Goal: Task Accomplishment & Management: Use online tool/utility

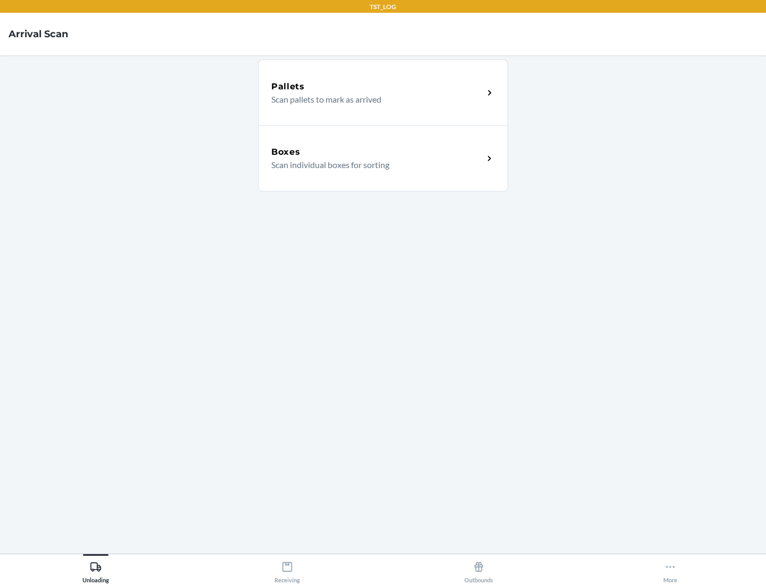
click at [377, 152] on div "Boxes" at bounding box center [377, 152] width 212 height 13
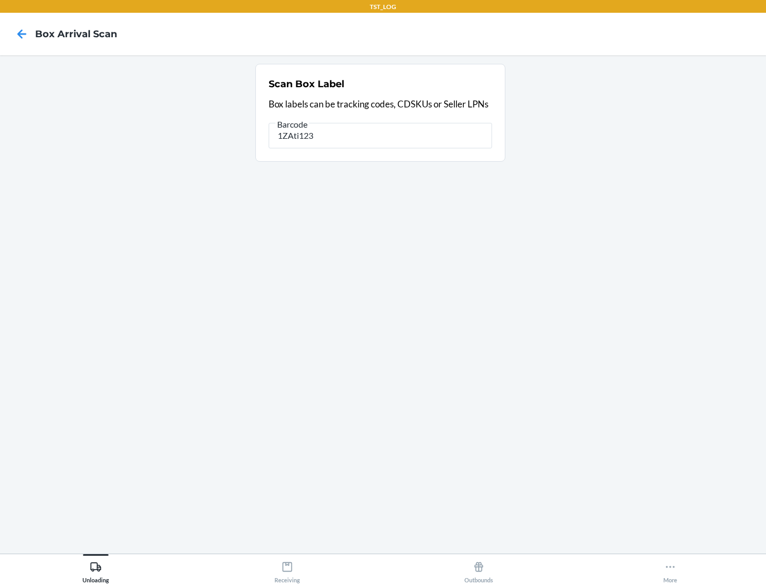
type input "1ZAti123"
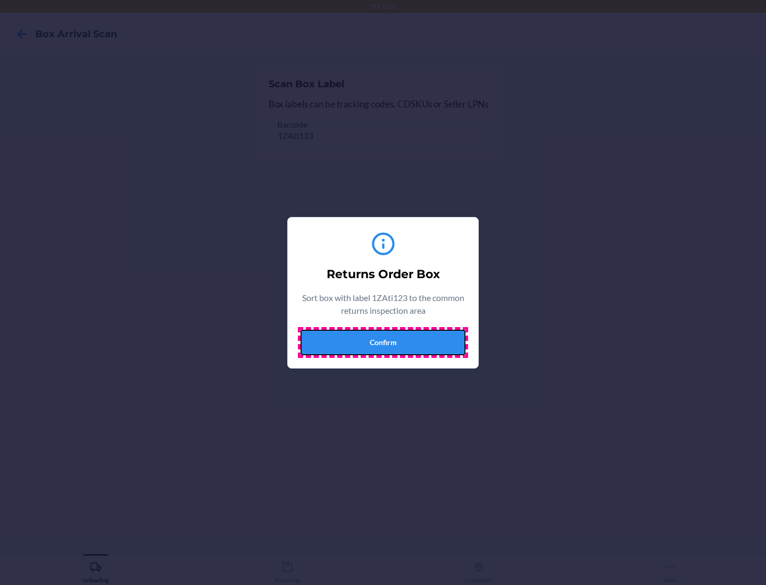
click at [383, 342] on button "Confirm" at bounding box center [383, 343] width 165 height 26
